Goal: Information Seeking & Learning: Learn about a topic

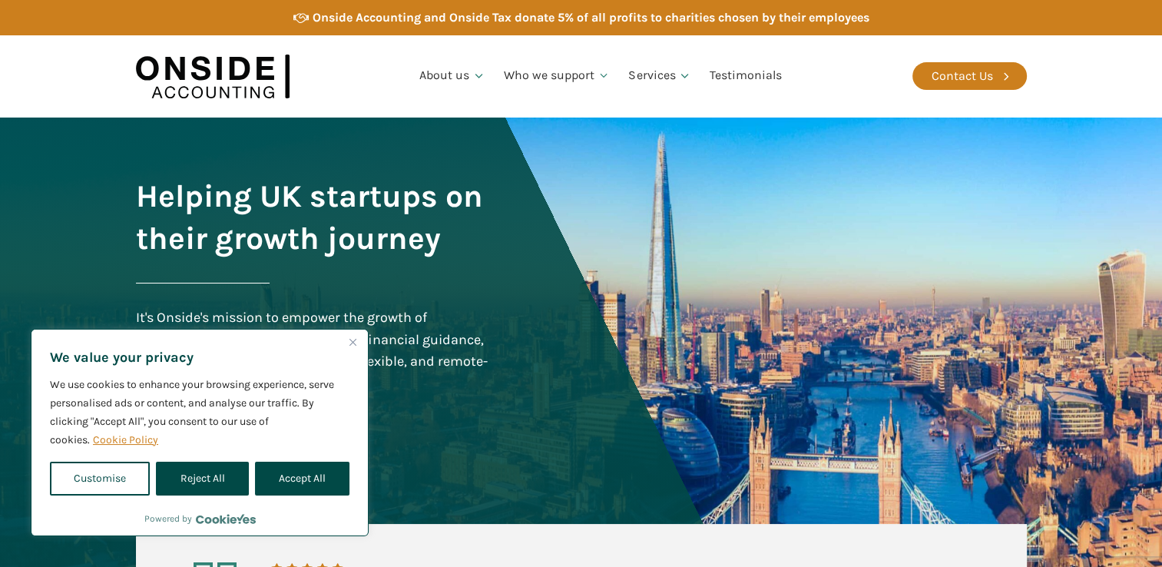
click at [349, 339] on img "Close" at bounding box center [352, 342] width 7 height 7
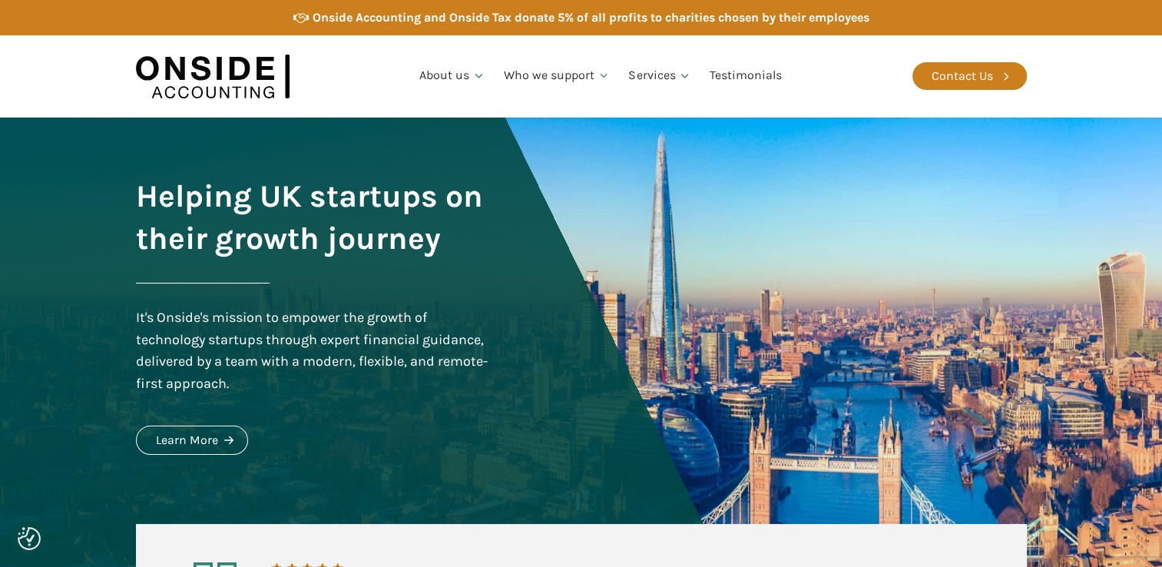
scroll to position [15, 0]
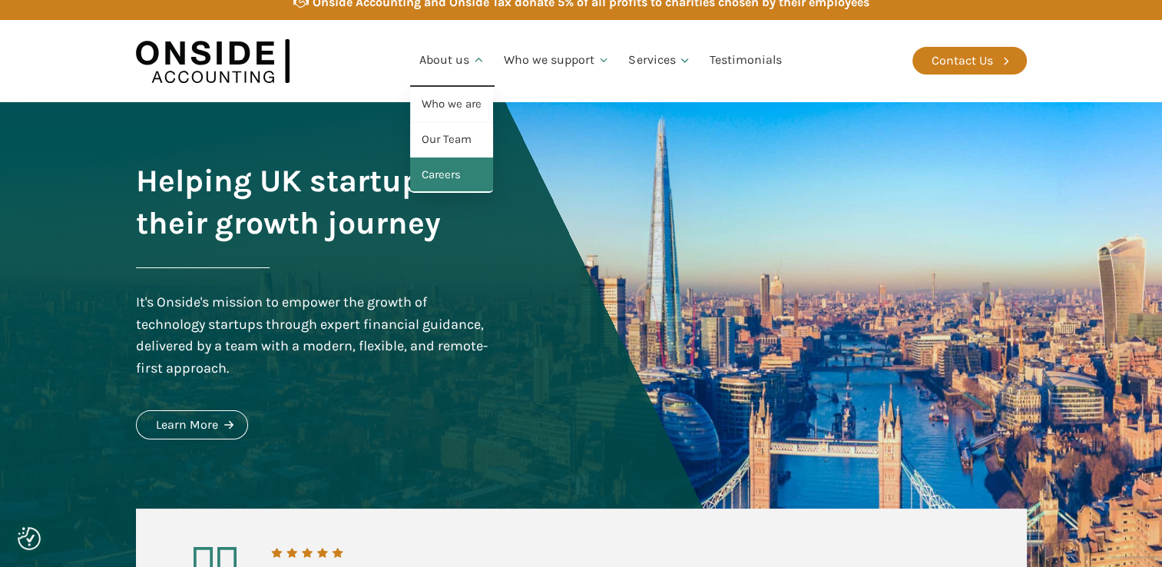
click at [440, 174] on link "Careers" at bounding box center [451, 174] width 83 height 35
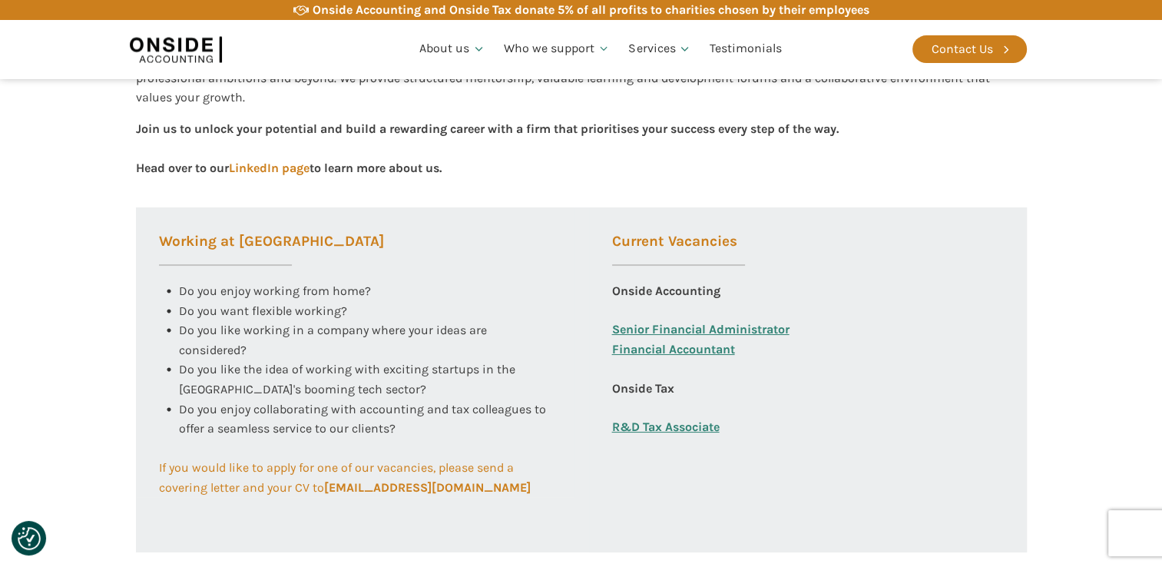
scroll to position [479, 0]
click at [688, 428] on link "R&D Tax Associate" at bounding box center [666, 425] width 108 height 20
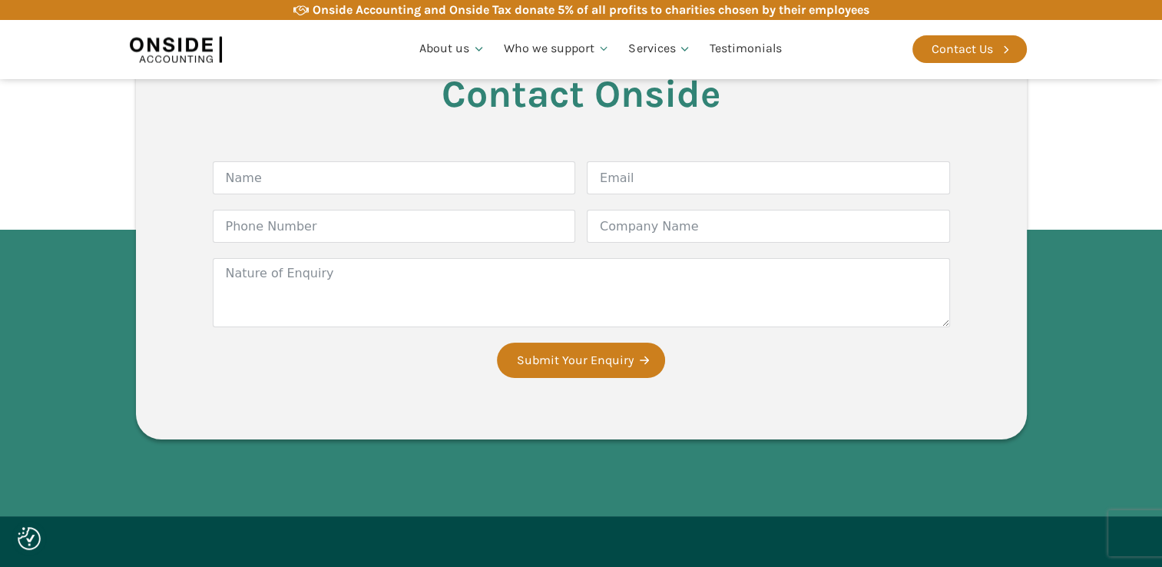
scroll to position [2554, 0]
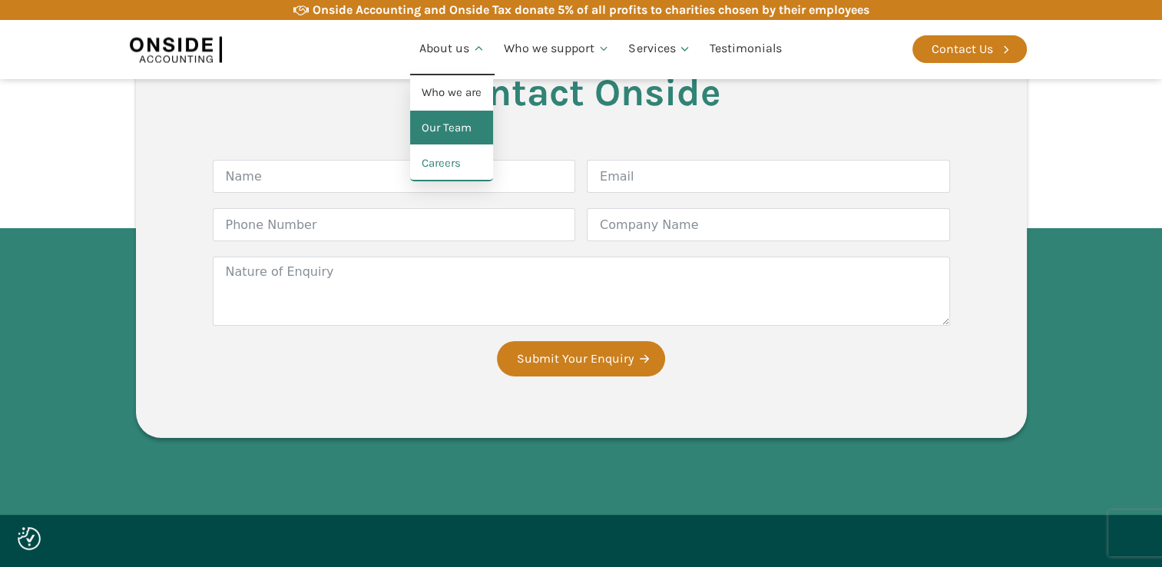
click at [438, 135] on link "Our Team" at bounding box center [451, 128] width 83 height 35
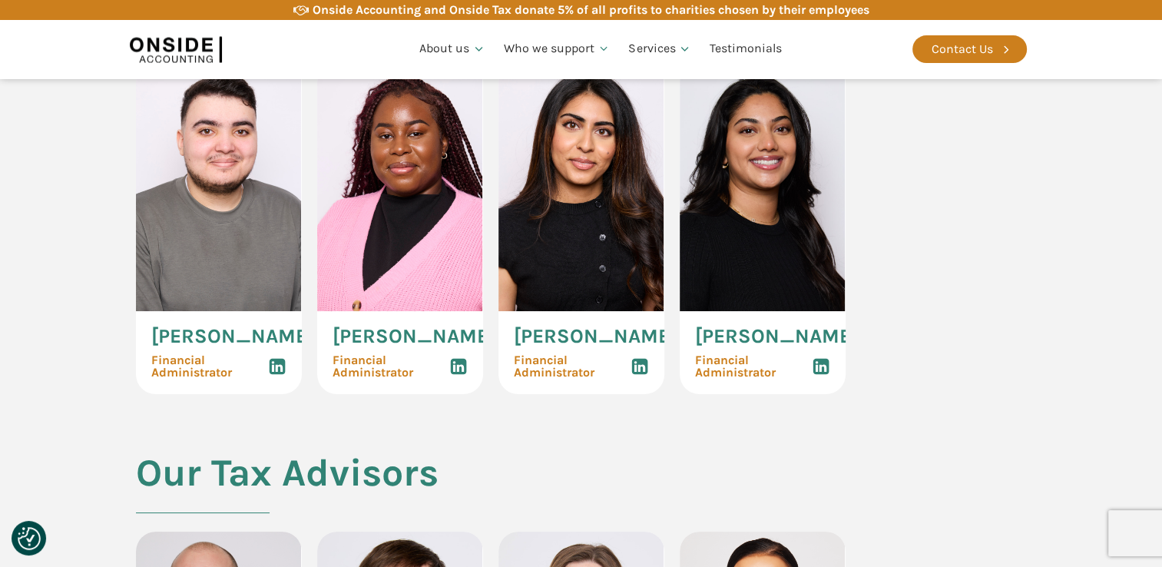
scroll to position [2681, 0]
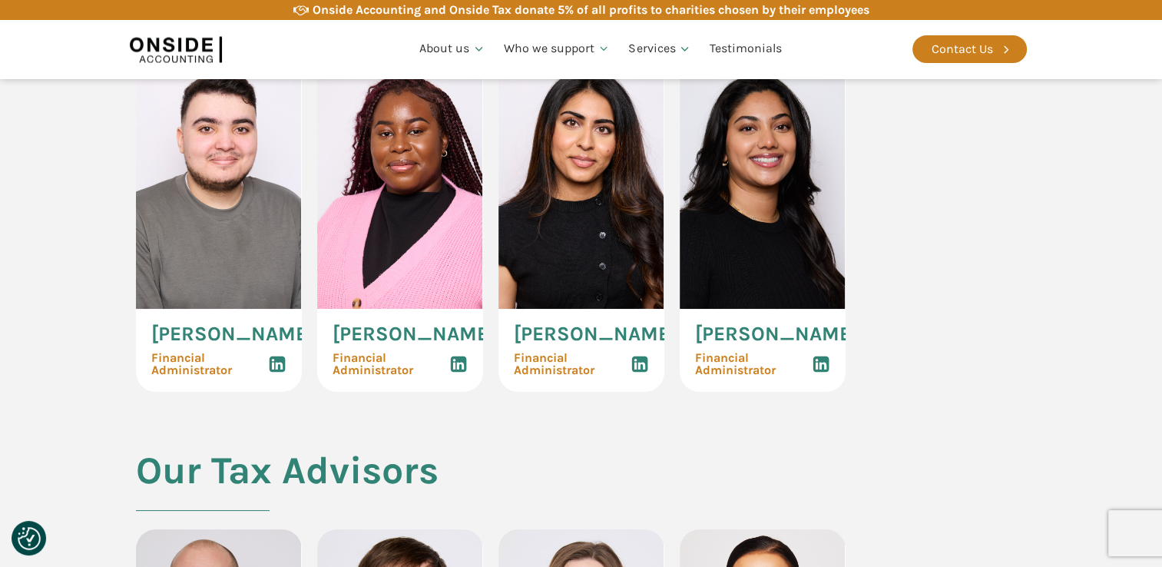
click at [814, 372] on use at bounding box center [820, 364] width 16 height 16
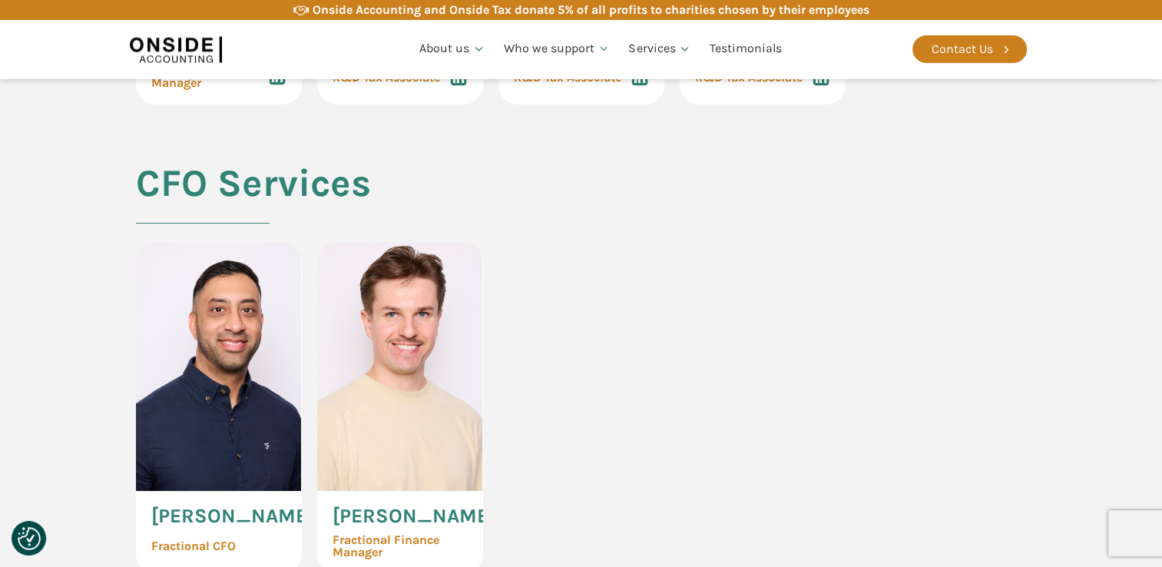
scroll to position [3403, 0]
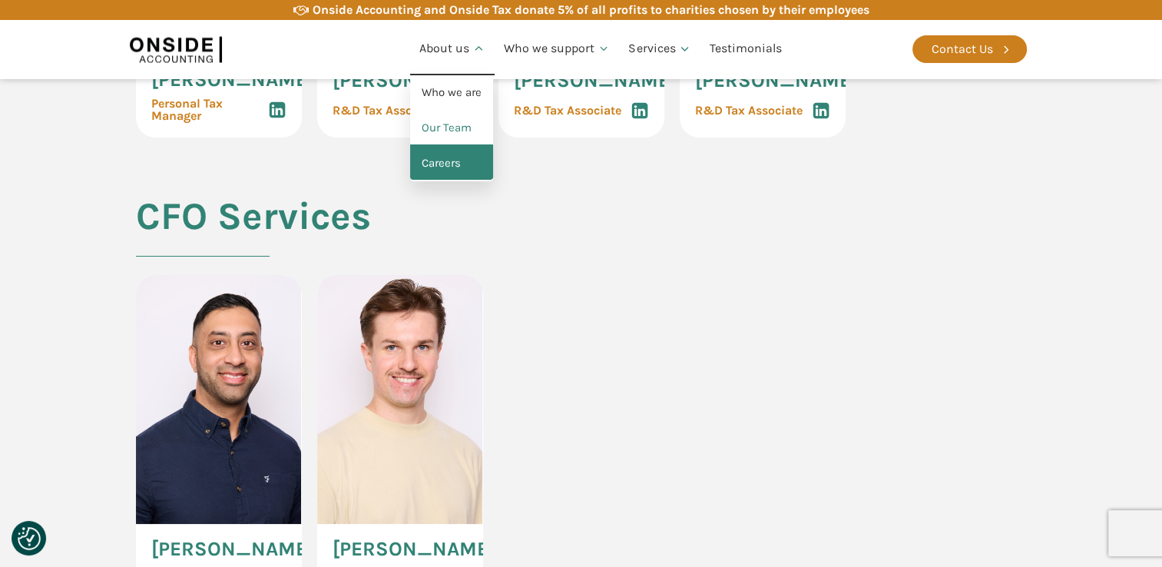
click at [450, 161] on link "Careers" at bounding box center [451, 163] width 83 height 35
